Goal: Transaction & Acquisition: Subscribe to service/newsletter

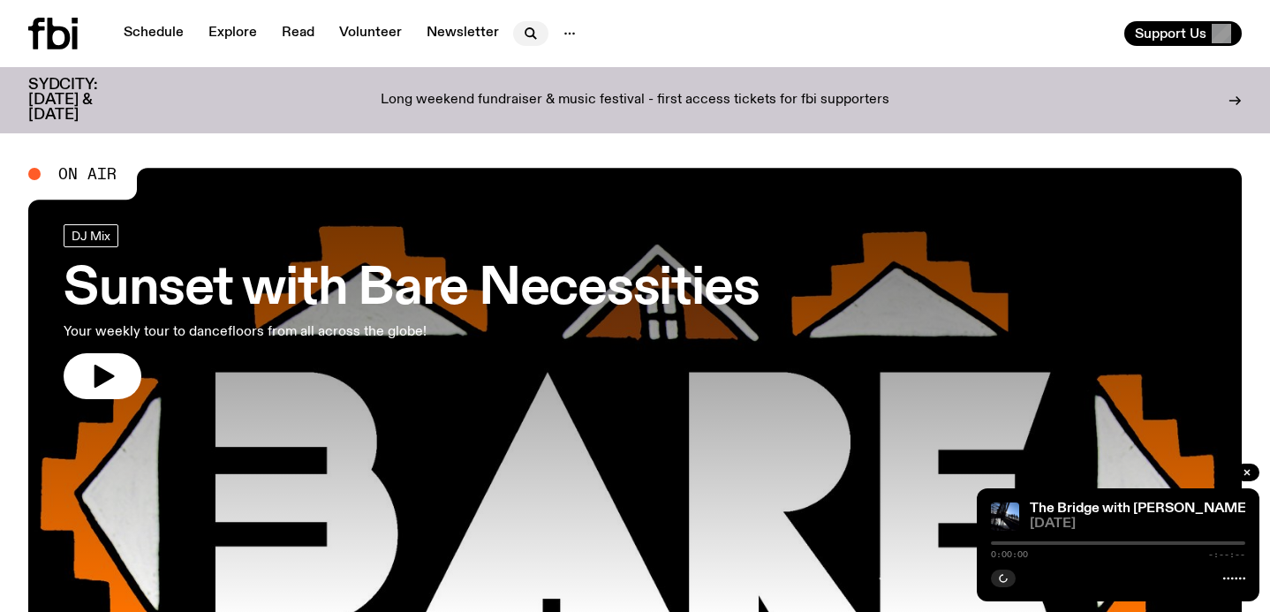
click at [528, 34] on icon "button" at bounding box center [529, 32] width 8 height 8
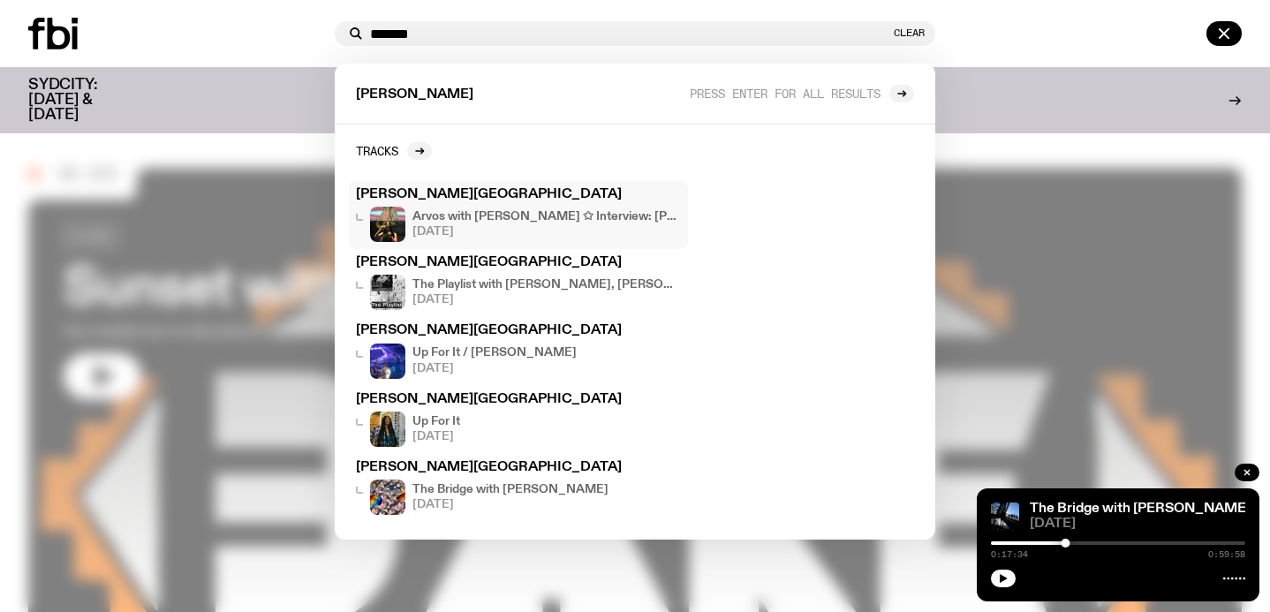
type input "*******"
click at [541, 219] on h4 "Arvos with [PERSON_NAME] ✩ Interview: [PERSON_NAME] and [PERSON_NAME]" at bounding box center [546, 216] width 268 height 11
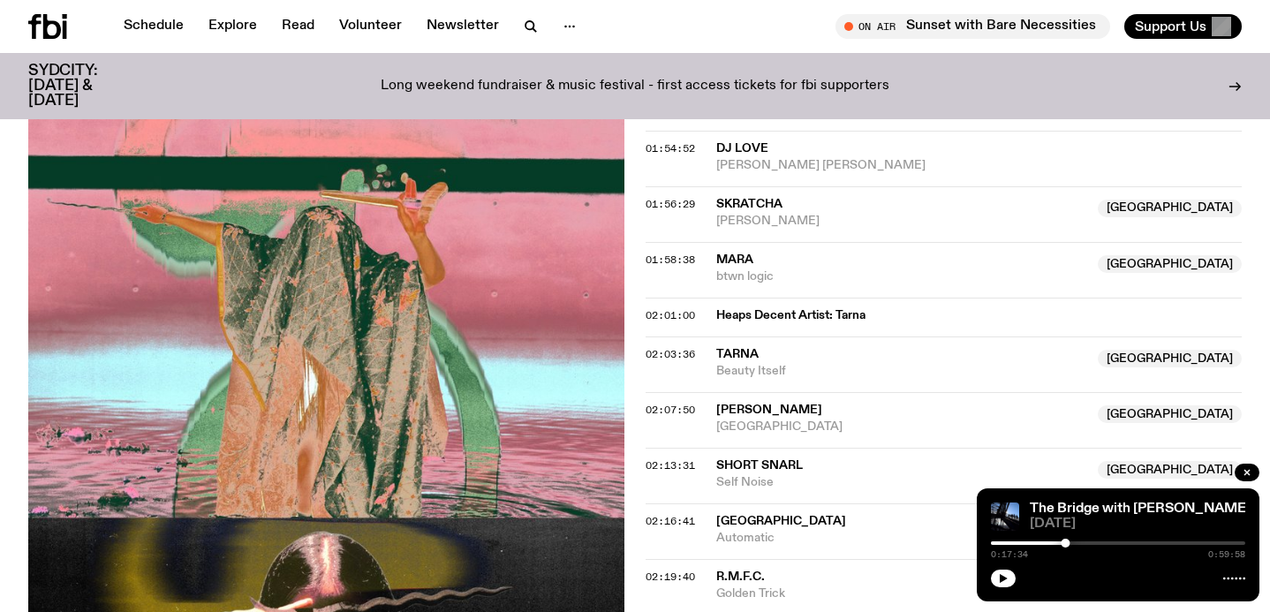
scroll to position [1676, 0]
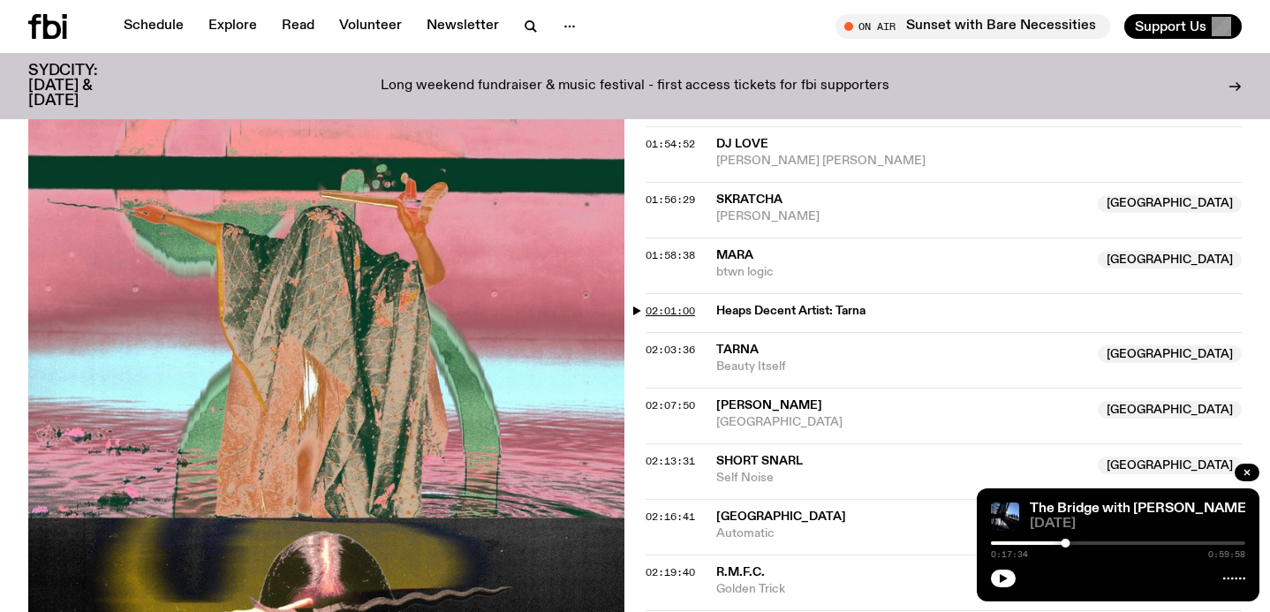
click at [652, 304] on span "02:01:00" at bounding box center [670, 311] width 49 height 14
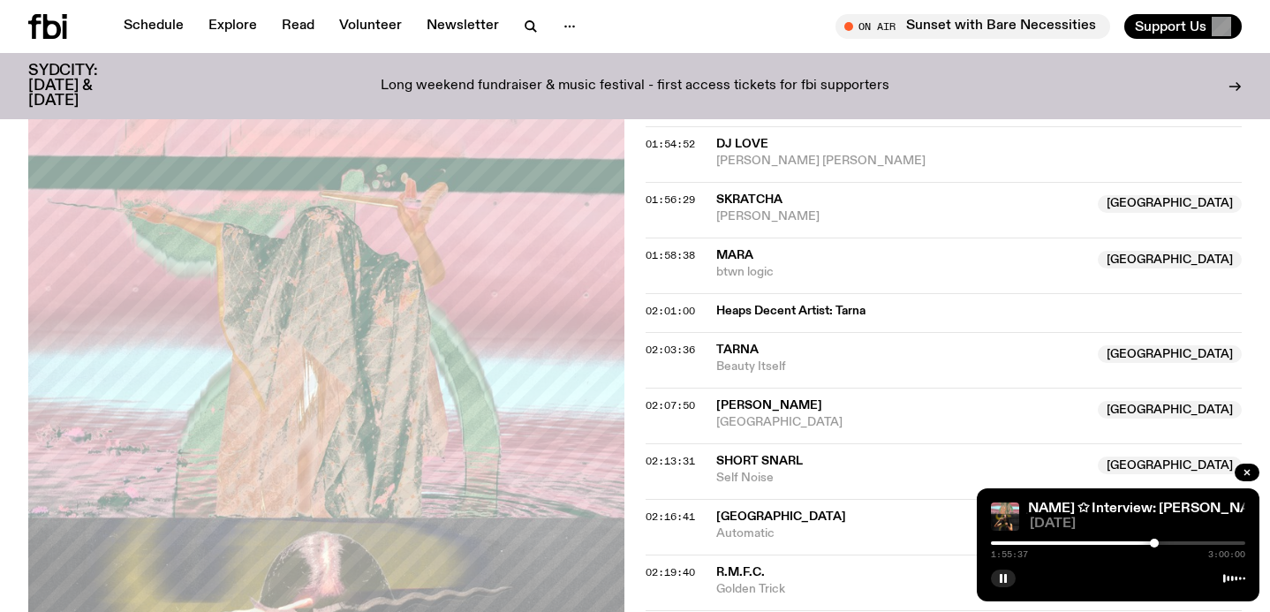
click at [1154, 548] on div "1:55:37 3:00:00" at bounding box center [1118, 548] width 254 height 21
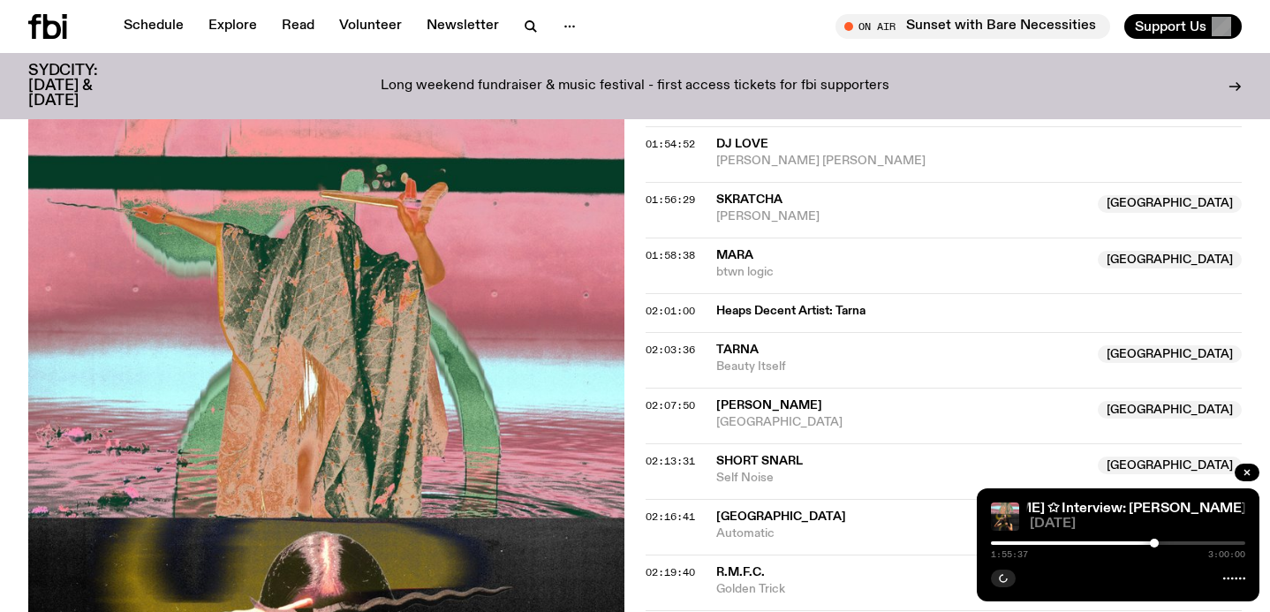
click at [1161, 550] on div "1:55:37 3:00:00" at bounding box center [1118, 548] width 254 height 21
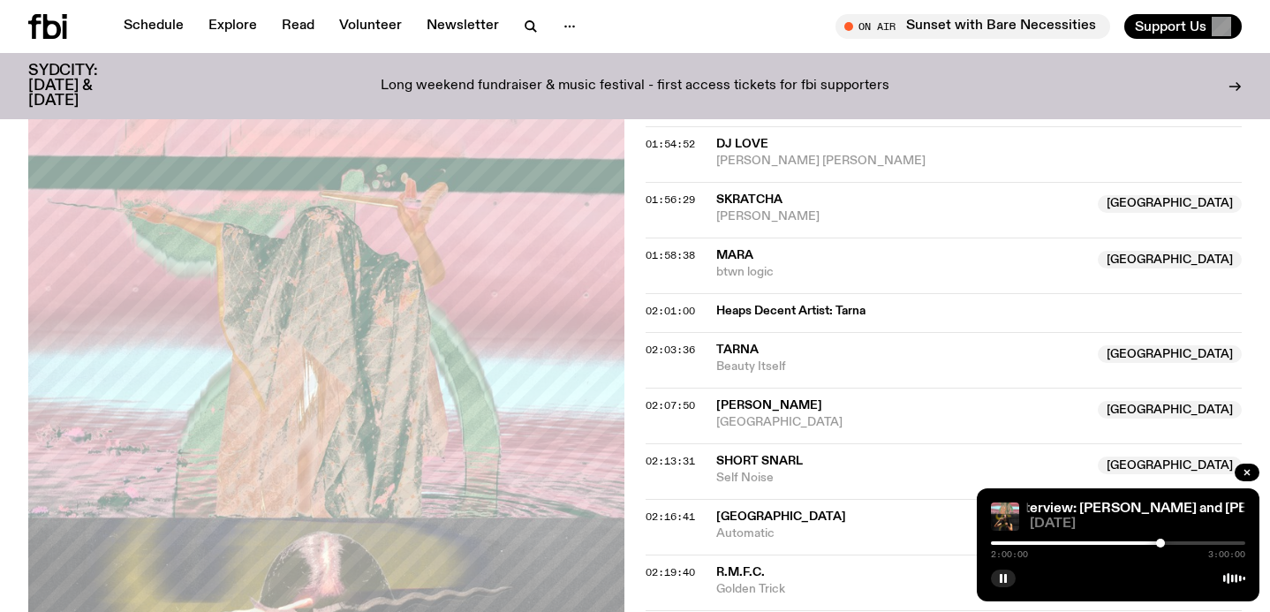
click at [1161, 543] on div at bounding box center [1160, 543] width 9 height 9
click at [1163, 544] on div at bounding box center [1163, 543] width 9 height 9
click at [1165, 545] on div at bounding box center [1165, 543] width 9 height 9
click at [648, 510] on span "02:16:41" at bounding box center [670, 517] width 49 height 14
click at [1185, 544] on div at bounding box center [1185, 543] width 9 height 9
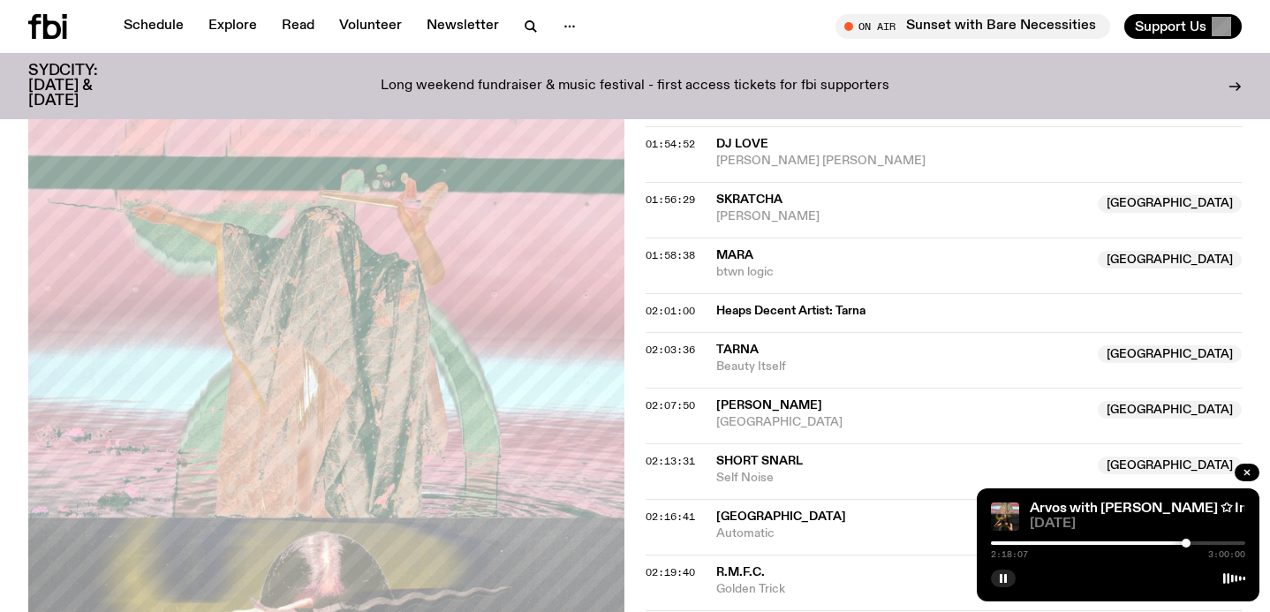
click at [1186, 544] on div at bounding box center [1186, 543] width 9 height 9
click at [1185, 544] on div at bounding box center [1185, 543] width 9 height 9
click at [1186, 544] on div at bounding box center [1186, 543] width 9 height 9
click at [1189, 544] on div at bounding box center [1188, 543] width 9 height 9
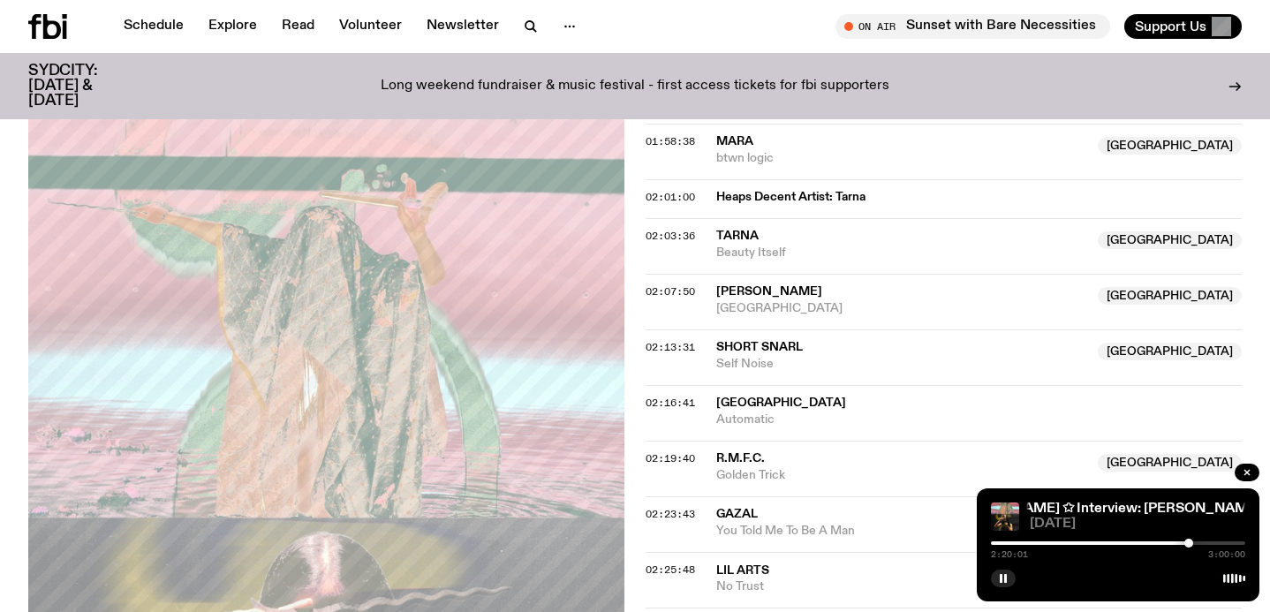
scroll to position [1793, 0]
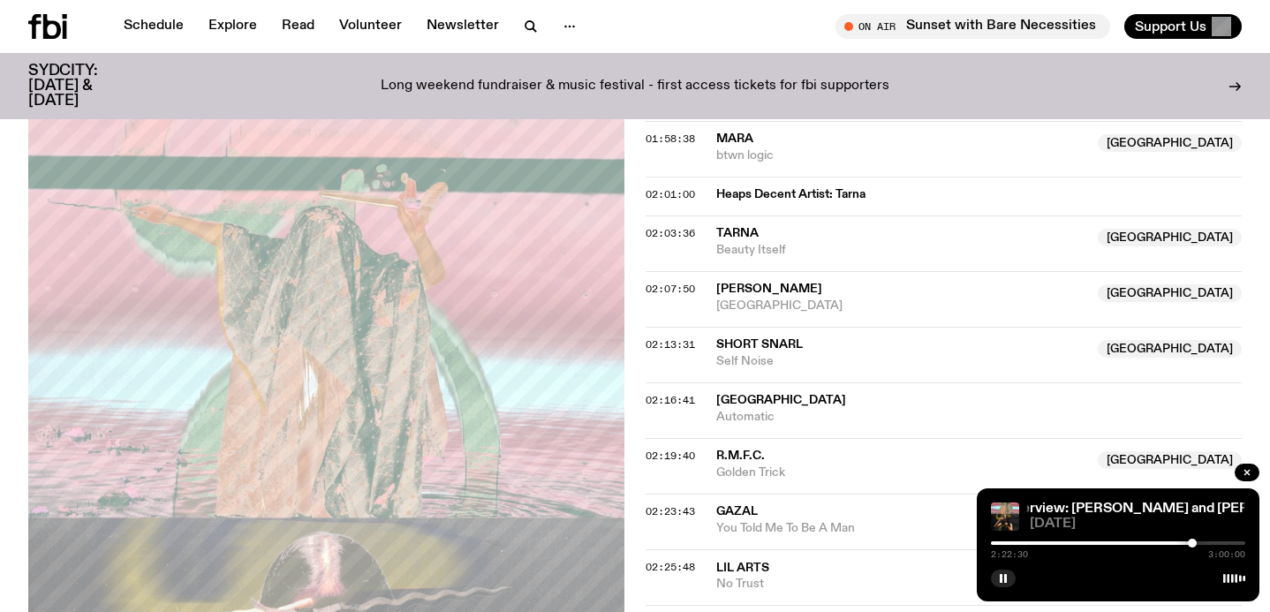
click at [1192, 544] on div at bounding box center [1192, 543] width 9 height 9
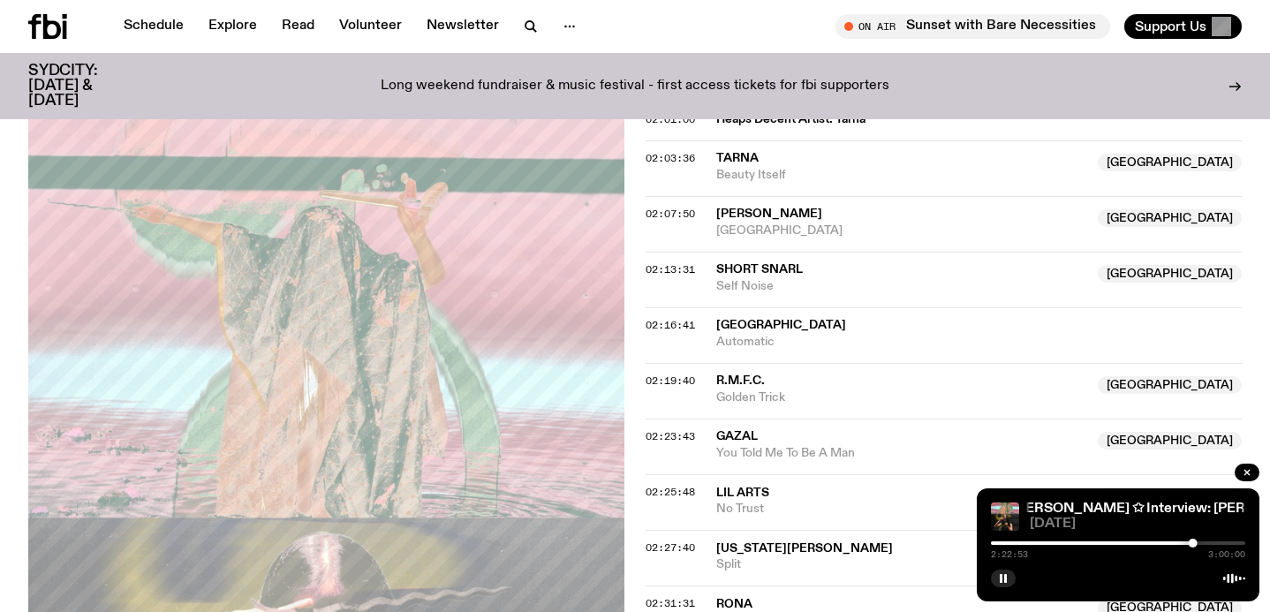
scroll to position [1863, 0]
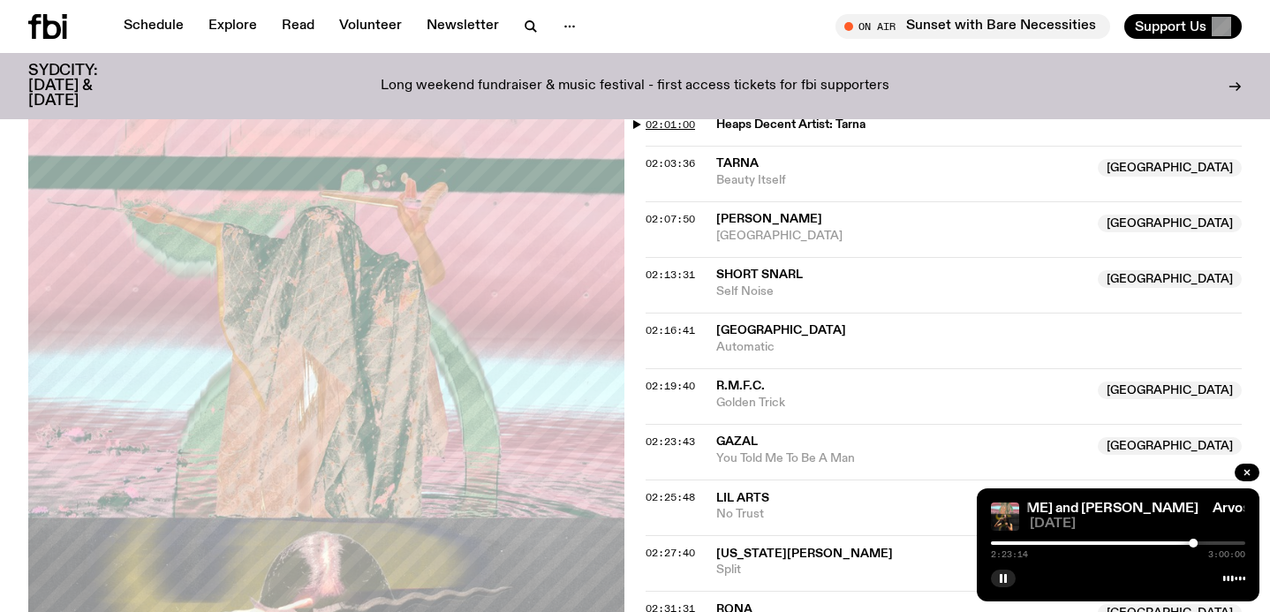
click at [663, 117] on span "02:01:00" at bounding box center [670, 124] width 49 height 14
click at [1164, 546] on div at bounding box center [1164, 543] width 9 height 9
click at [1008, 584] on button "button" at bounding box center [1003, 579] width 25 height 18
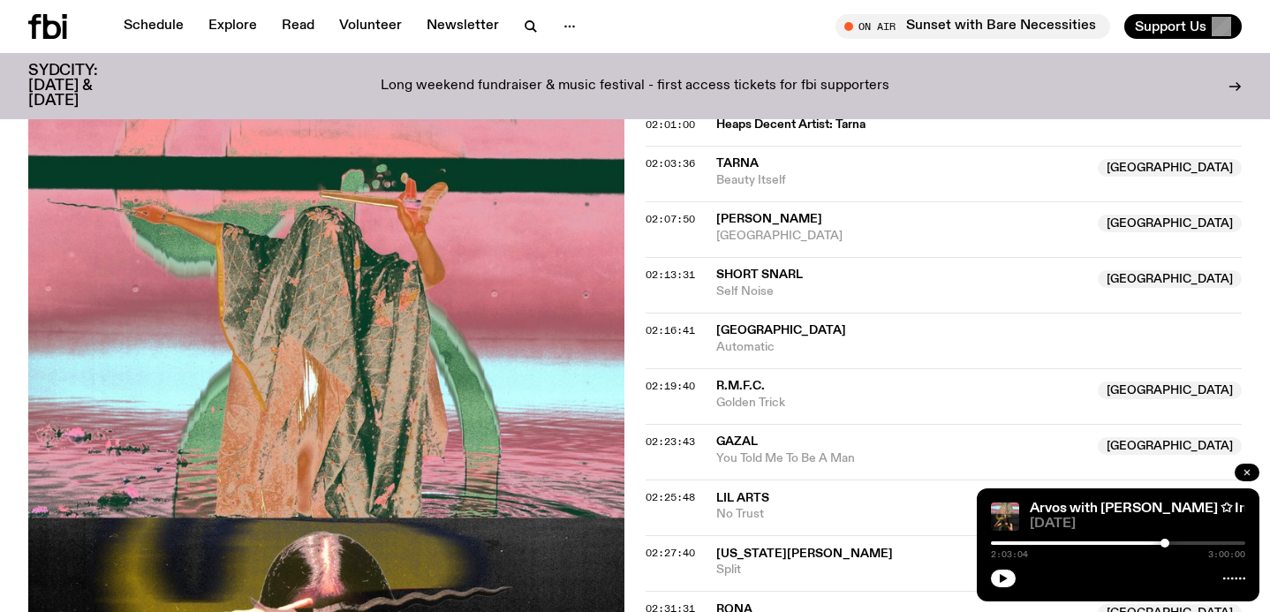
click at [1244, 472] on icon "button" at bounding box center [1247, 472] width 11 height 11
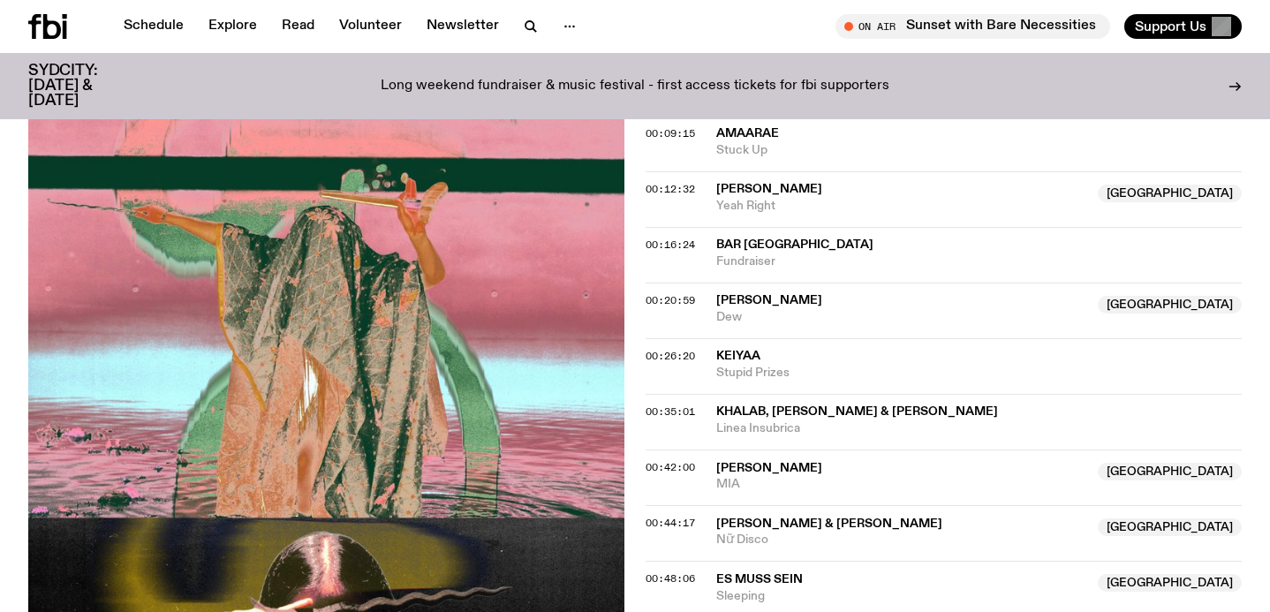
scroll to position [805, 0]
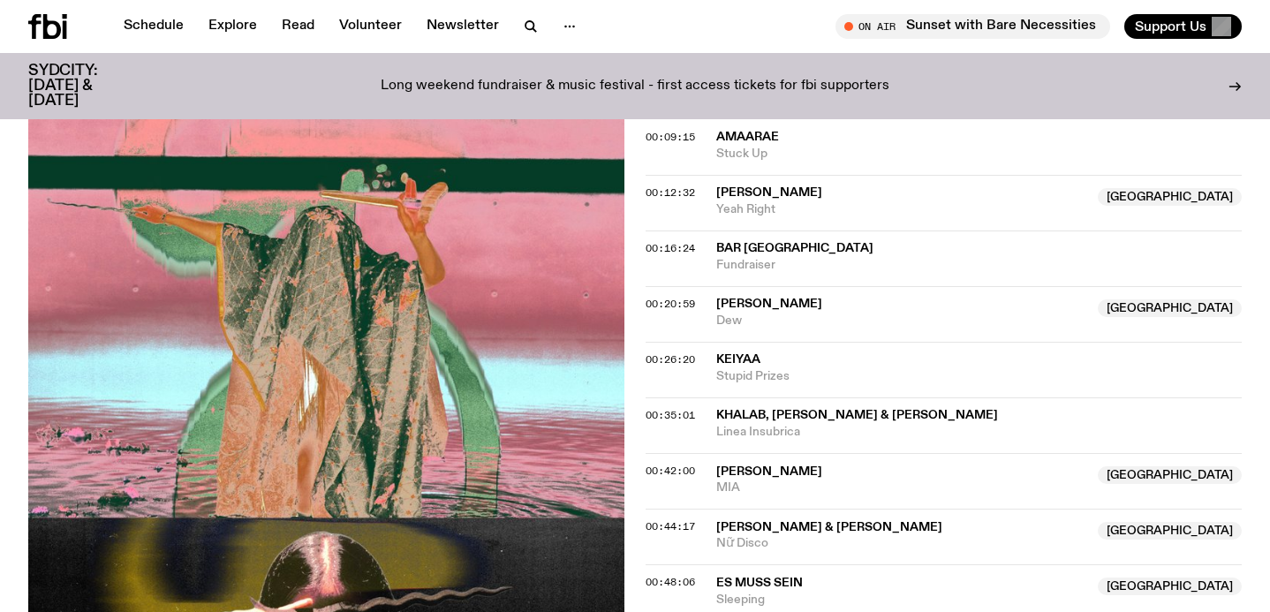
click at [518, 79] on p "Long weekend fundraiser & music festival - first access tickets for fbi support…" at bounding box center [635, 87] width 509 height 16
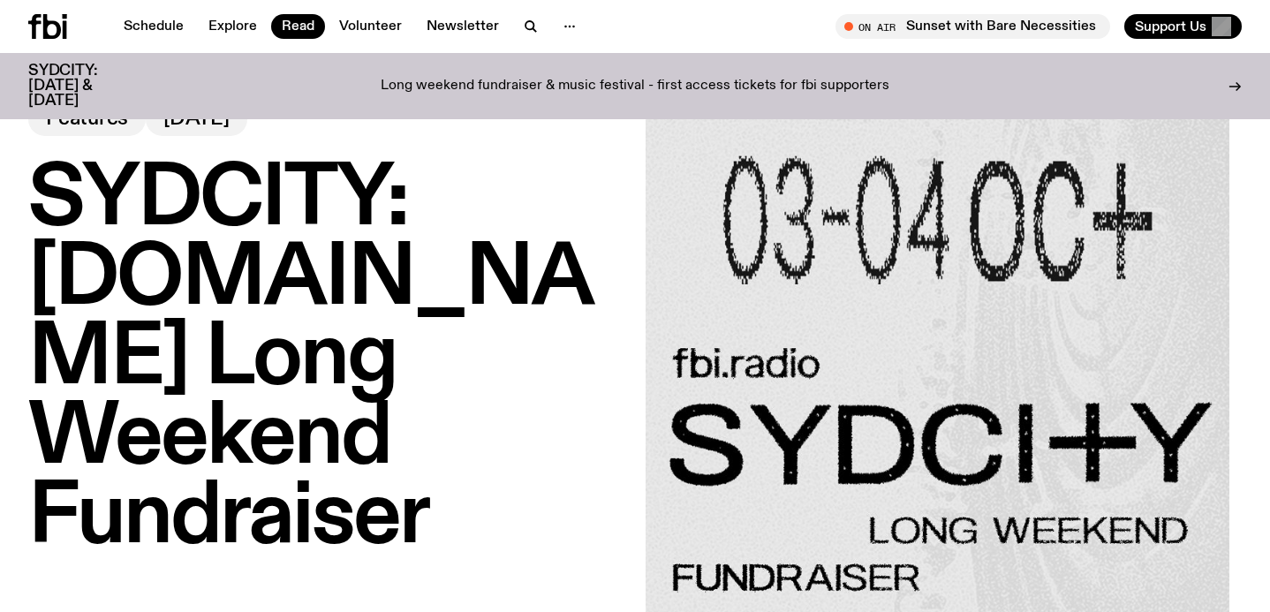
scroll to position [49, 0]
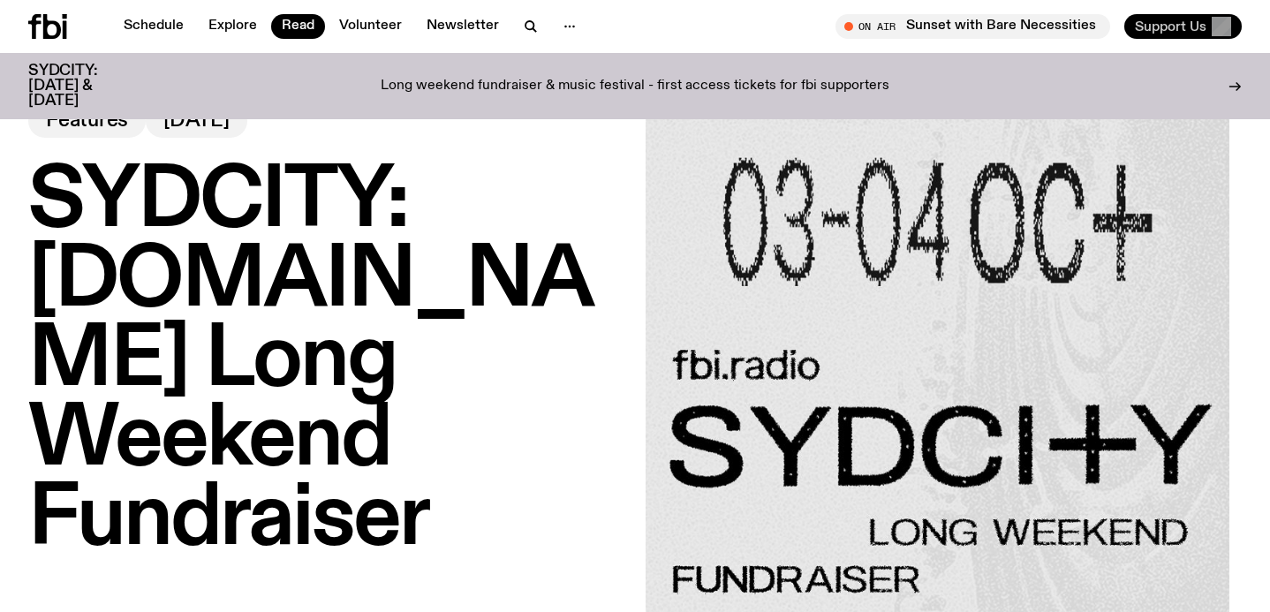
click at [1149, 26] on span "Support Us" at bounding box center [1171, 27] width 72 height 16
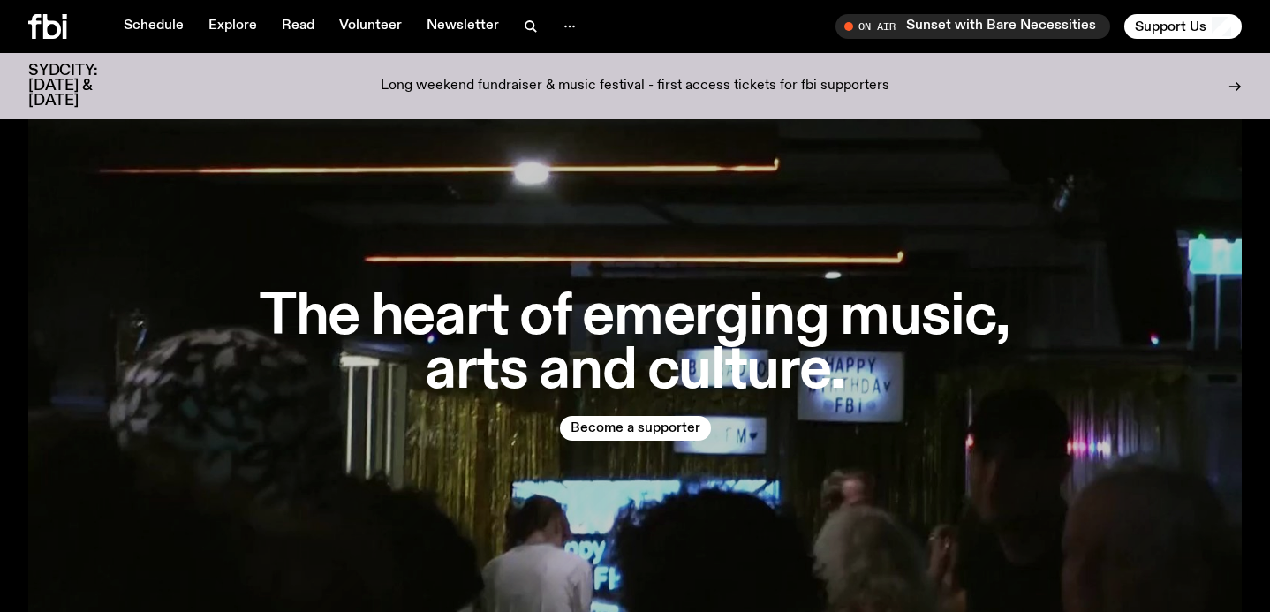
scroll to position [119, 0]
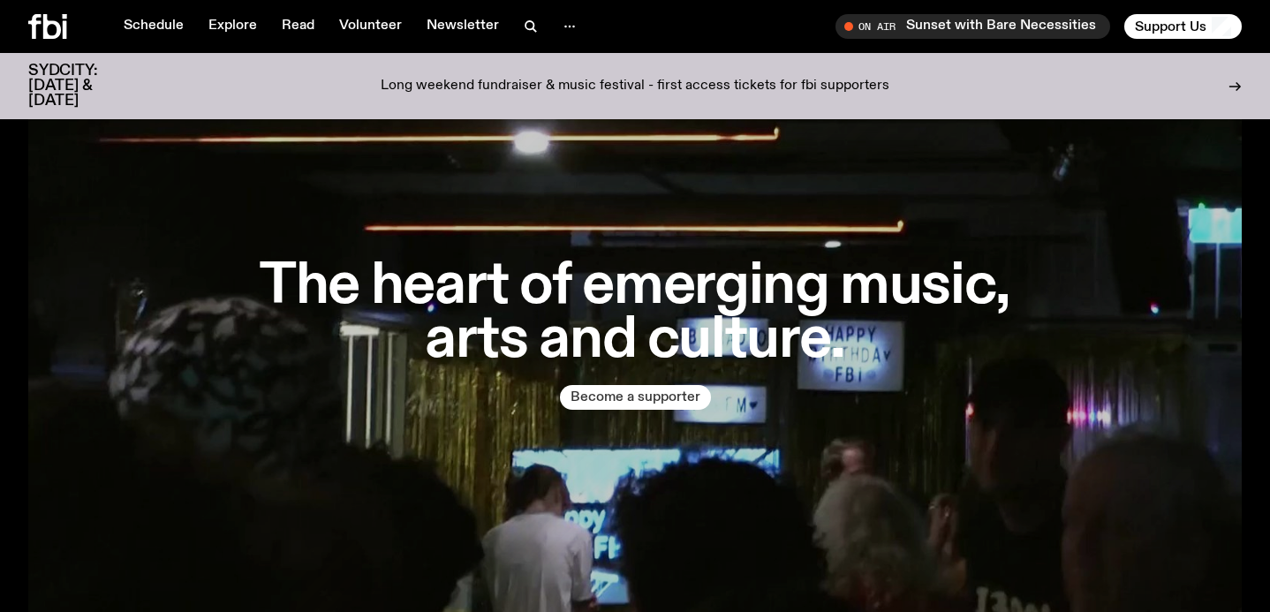
click at [611, 393] on button "Become a supporter" at bounding box center [635, 397] width 151 height 25
